Goal: Task Accomplishment & Management: Use online tool/utility

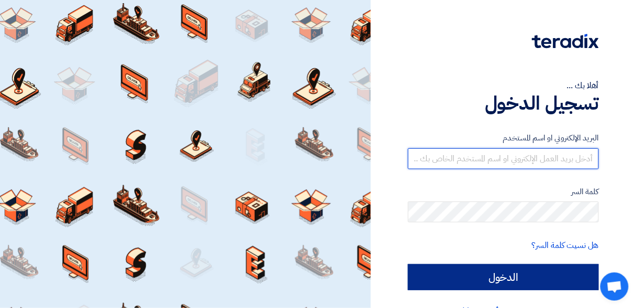
type input "[EMAIL_ADDRESS][DOMAIN_NAME]"
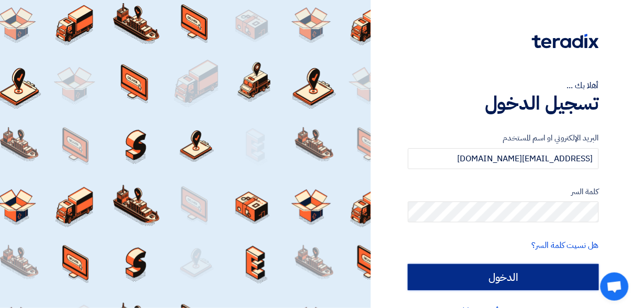
click at [422, 274] on input "الدخول" at bounding box center [503, 278] width 191 height 26
click at [423, 274] on input "الدخول" at bounding box center [503, 278] width 191 height 26
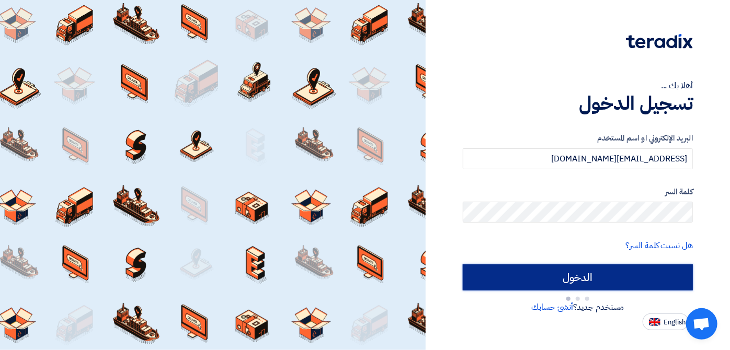
click at [502, 279] on input "الدخول" at bounding box center [578, 278] width 230 height 26
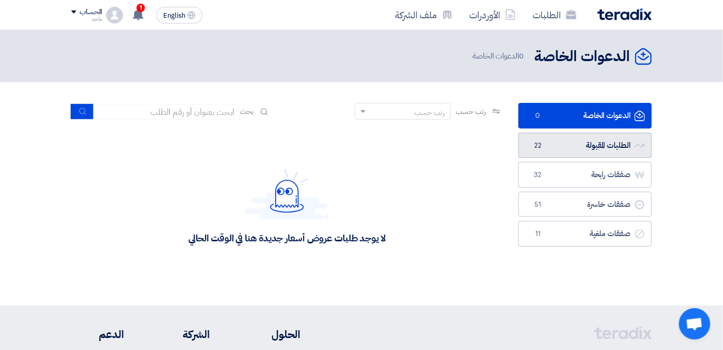
click at [544, 138] on link "الطلبات المقبولة الطلبات المقبولة 22" at bounding box center [584, 146] width 133 height 26
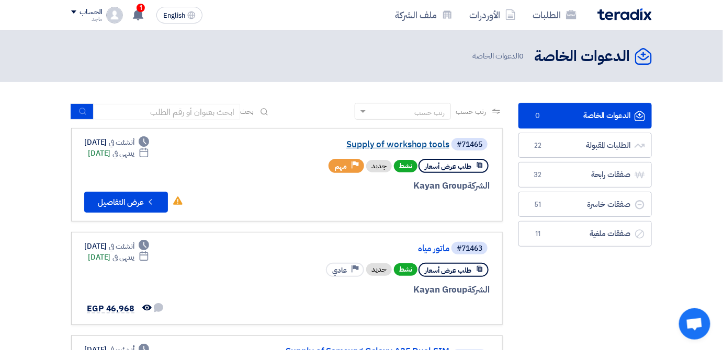
click at [384, 141] on link "Supply of workshop tools" at bounding box center [344, 144] width 209 height 9
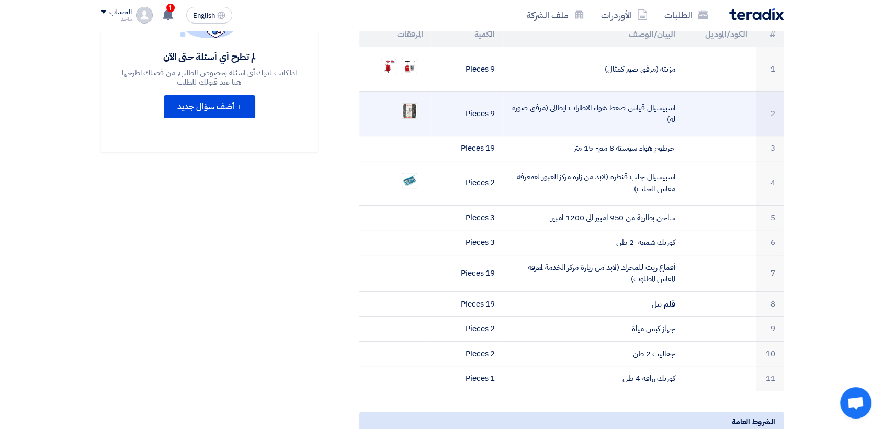
scroll to position [331, 0]
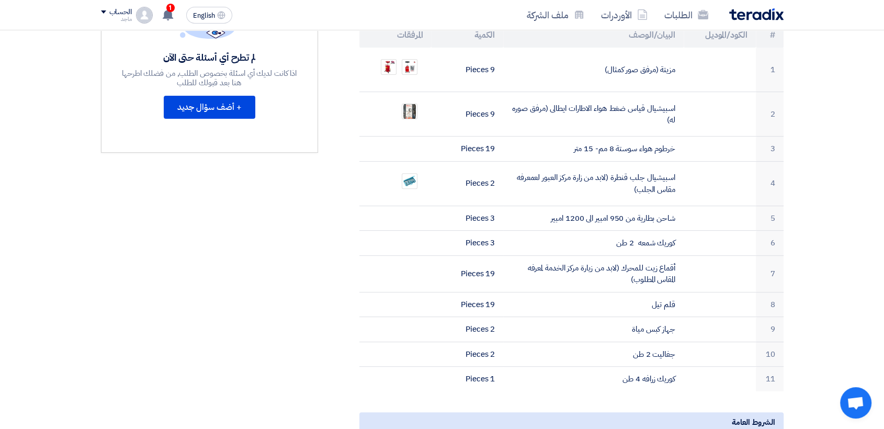
click at [635, 219] on div "Supply of workshop tools بيانات العميل [PERSON_NAME] Procurement Specialist, Eg…" at bounding box center [558, 297] width 465 height 935
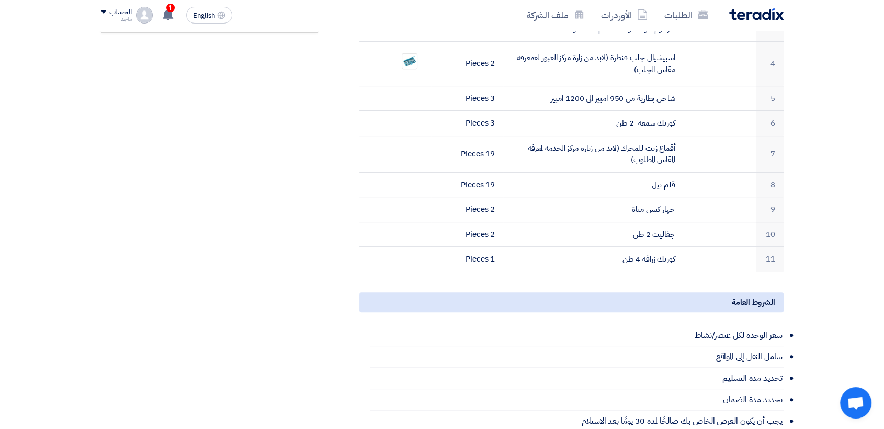
drag, startPoint x: 789, startPoint y: 219, endPoint x: 760, endPoint y: 451, distance: 234.0
click at [635, 308] on html "الطلبات الأوردرات ملف الشركة English EN 1 تم استقبال رساله جديدة من العميل Kaya…" at bounding box center [442, 242] width 884 height 1386
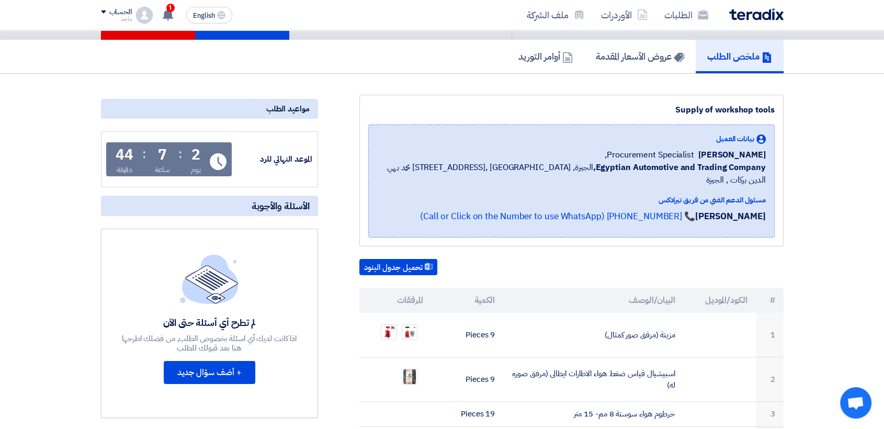
scroll to position [48, 0]
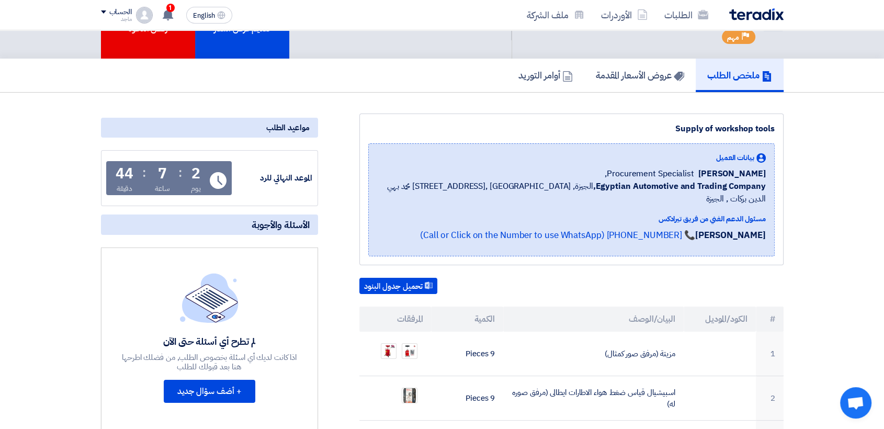
click at [635, 173] on span "[PERSON_NAME]" at bounding box center [731, 173] width 67 height 13
drag, startPoint x: 709, startPoint y: 173, endPoint x: 721, endPoint y: 177, distance: 12.2
click at [635, 177] on span "[PERSON_NAME]" at bounding box center [731, 173] width 67 height 13
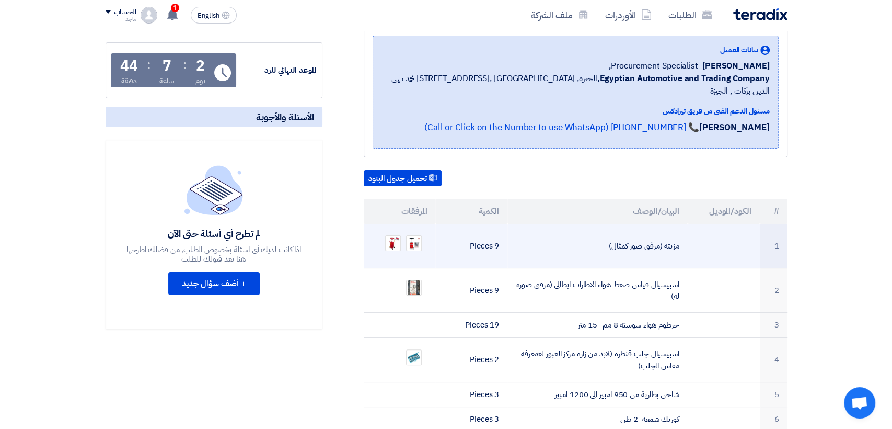
scroll to position [157, 0]
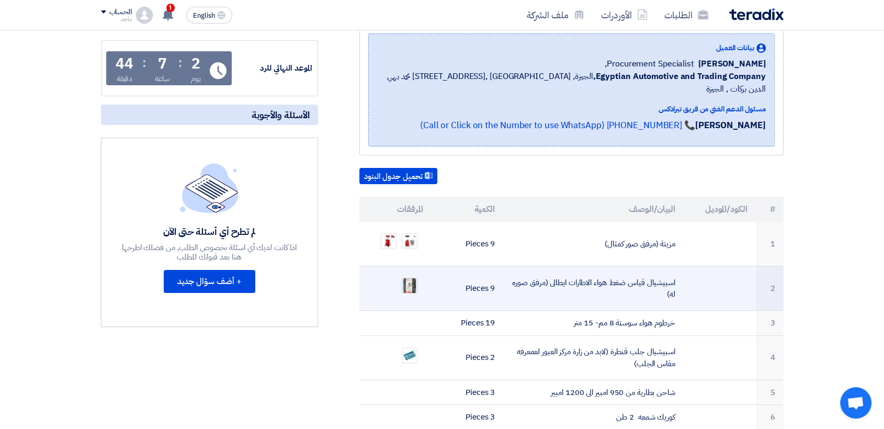
click at [406, 276] on img at bounding box center [409, 285] width 15 height 19
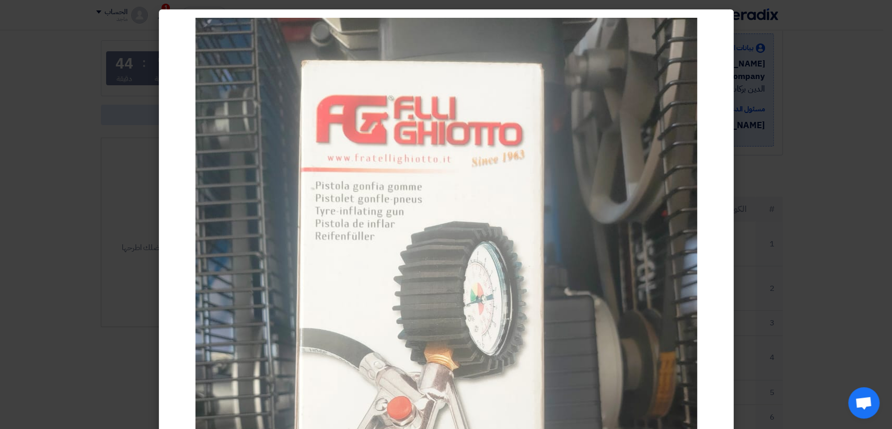
click at [635, 169] on modal-container at bounding box center [446, 214] width 892 height 429
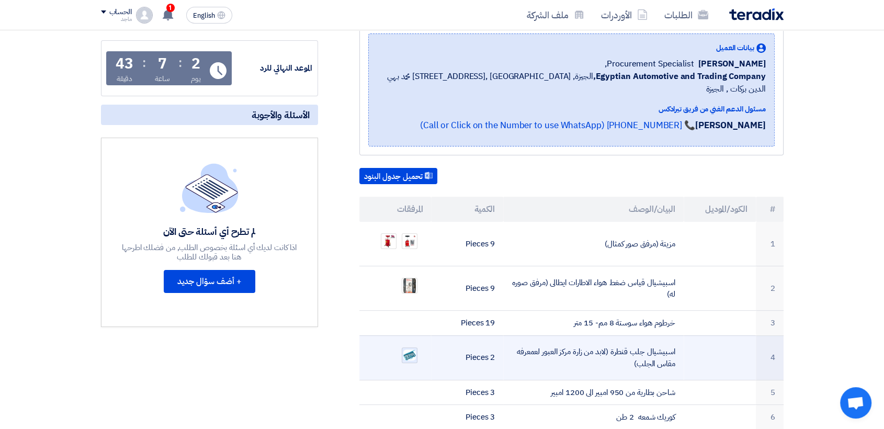
click at [406, 308] on img at bounding box center [409, 354] width 15 height 13
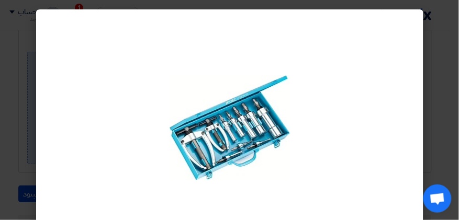
click at [438, 64] on modal-container at bounding box center [229, 110] width 459 height 220
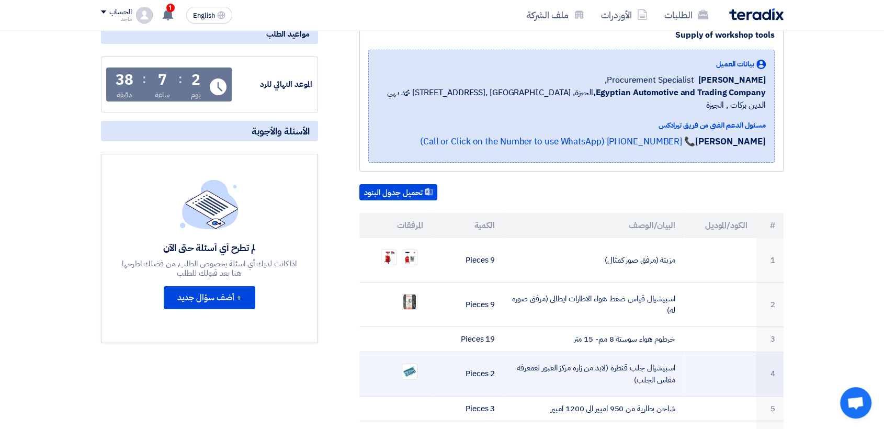
scroll to position [95, 0]
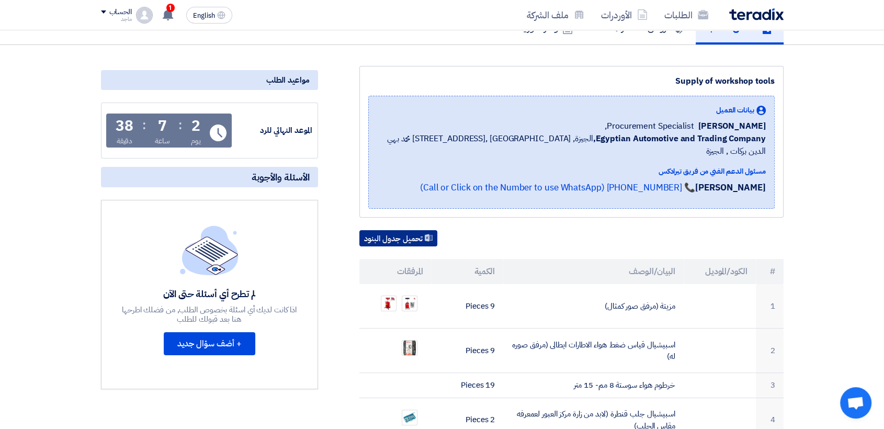
click at [414, 230] on button "تحميل جدول البنود" at bounding box center [398, 238] width 78 height 17
